Goal: Check status

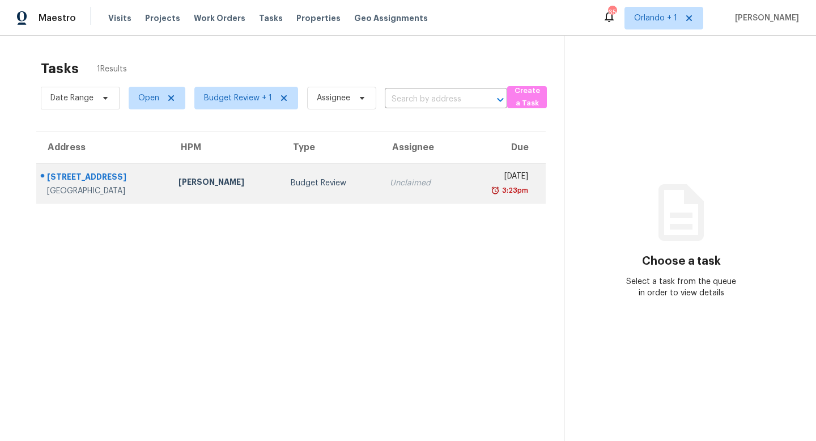
click at [238, 178] on div "Mat Smith" at bounding box center [225, 183] width 95 height 14
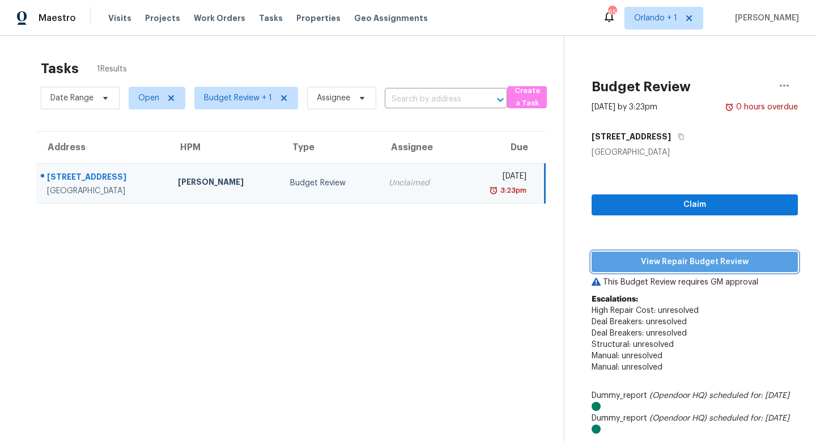
click at [684, 255] on span "View Repair Budget Review" at bounding box center [694, 262] width 188 height 14
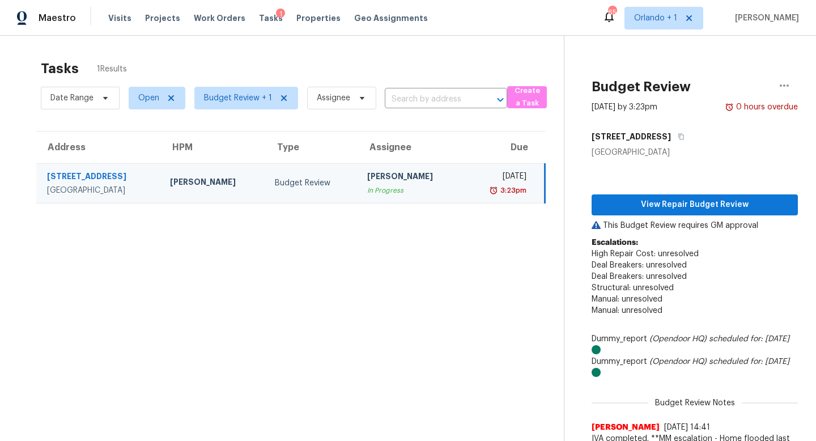
click at [410, 183] on div "[PERSON_NAME]" at bounding box center [410, 177] width 87 height 14
click at [677, 206] on span "View Repair Budget Review" at bounding box center [694, 205] width 188 height 14
